Goal: Transaction & Acquisition: Download file/media

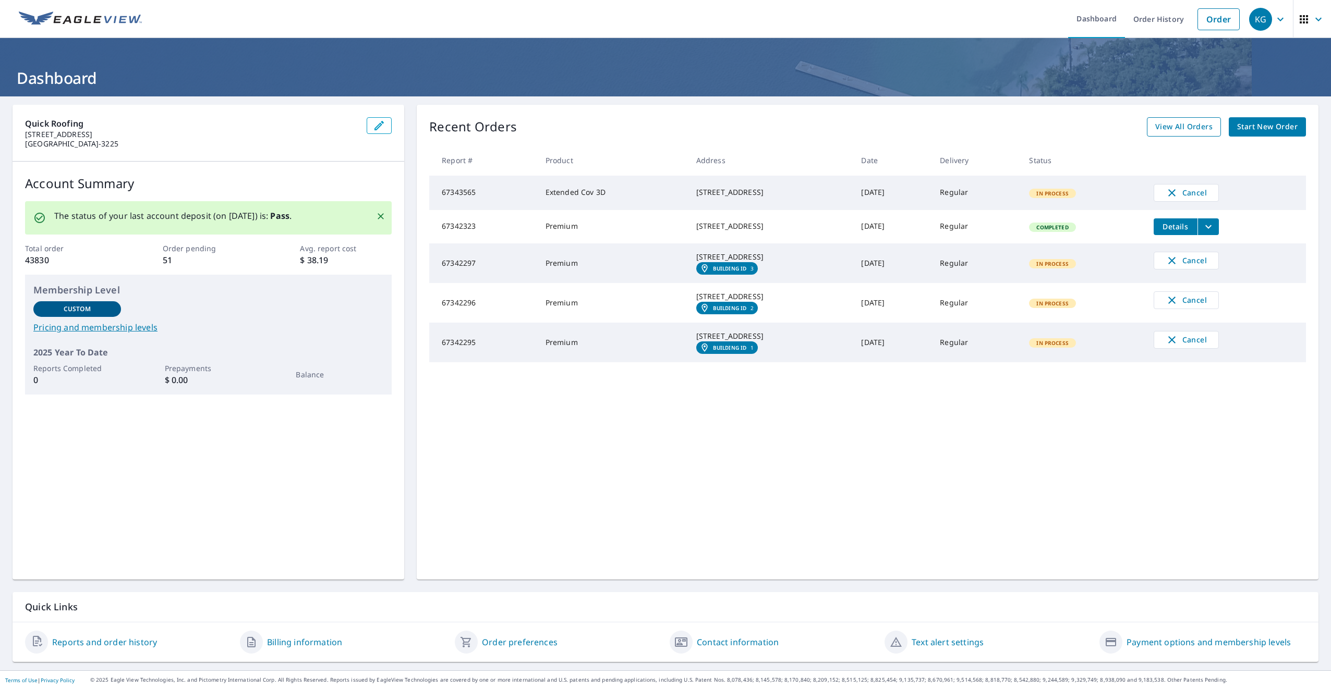
click at [1157, 126] on span "View All Orders" at bounding box center [1183, 126] width 57 height 13
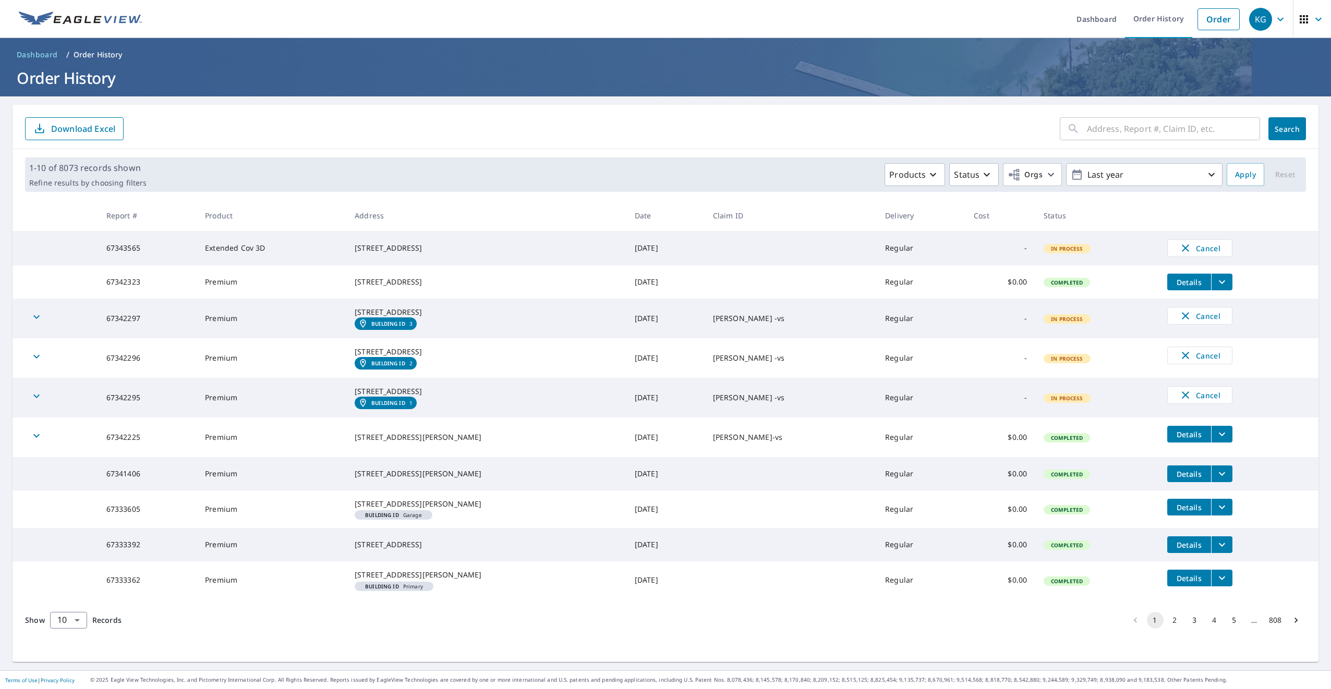
click at [1143, 128] on input "text" at bounding box center [1173, 128] width 173 height 29
type input "501 turnberry"
click button "Search" at bounding box center [1287, 128] width 38 height 23
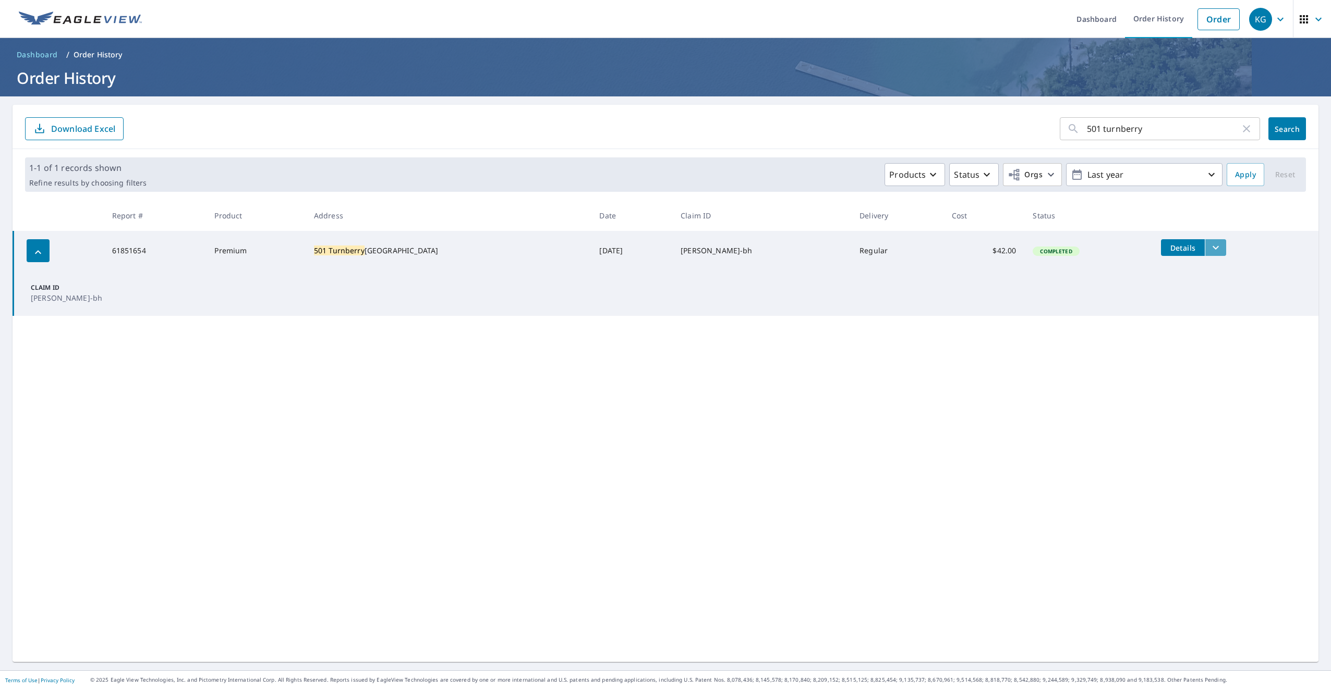
click at [1209, 250] on icon "filesDropdownBtn-61851654" at bounding box center [1215, 247] width 13 height 13
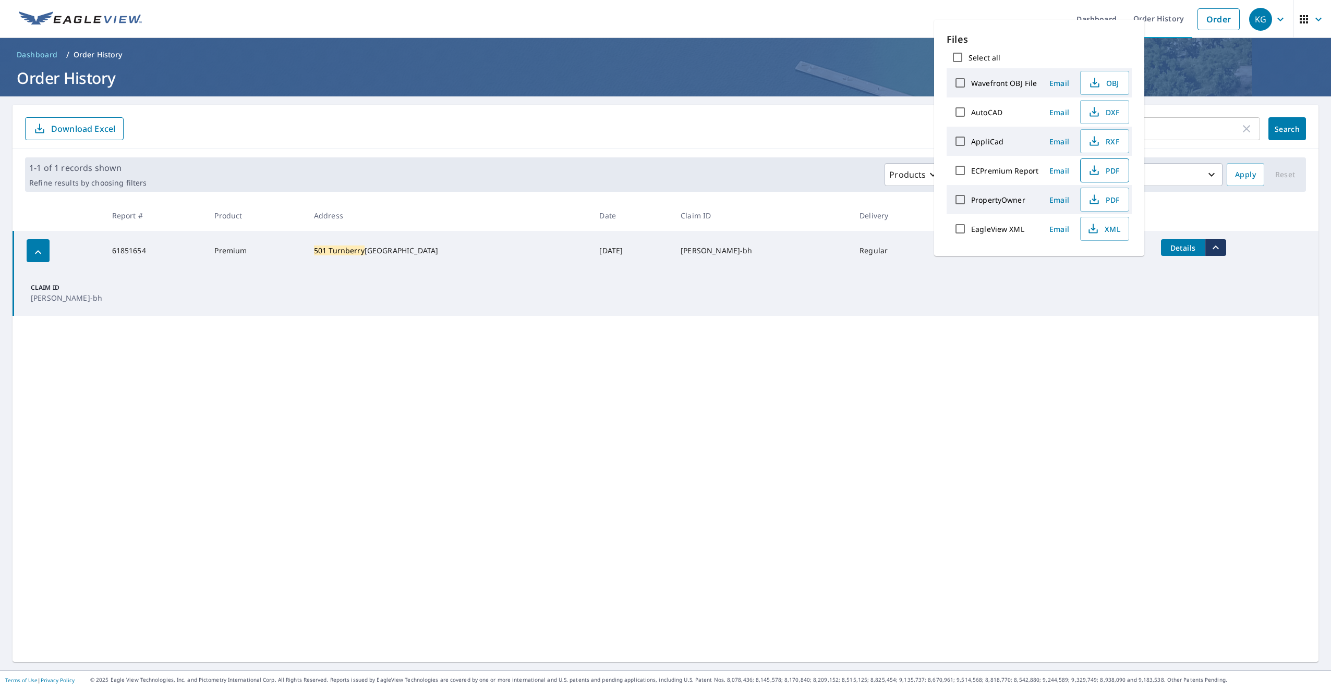
click at [1100, 171] on span "PDF" at bounding box center [1103, 170] width 33 height 13
